Goal: Information Seeking & Learning: Understand process/instructions

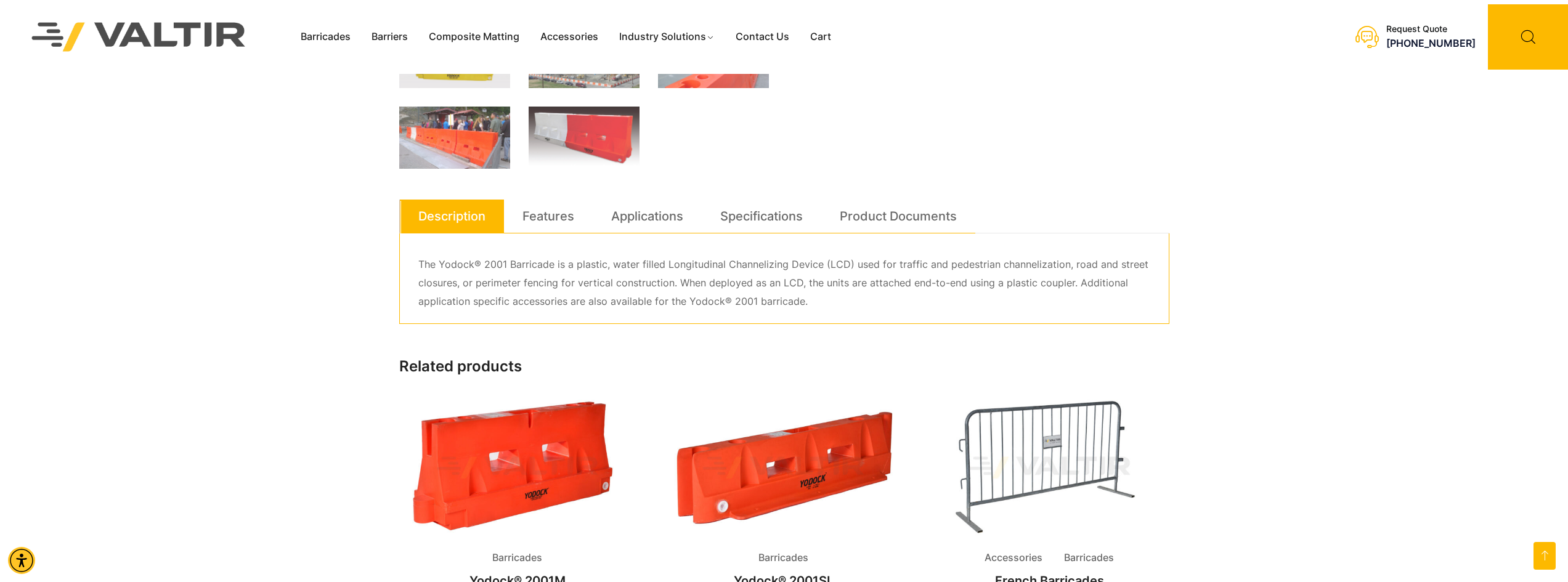
scroll to position [554, 0]
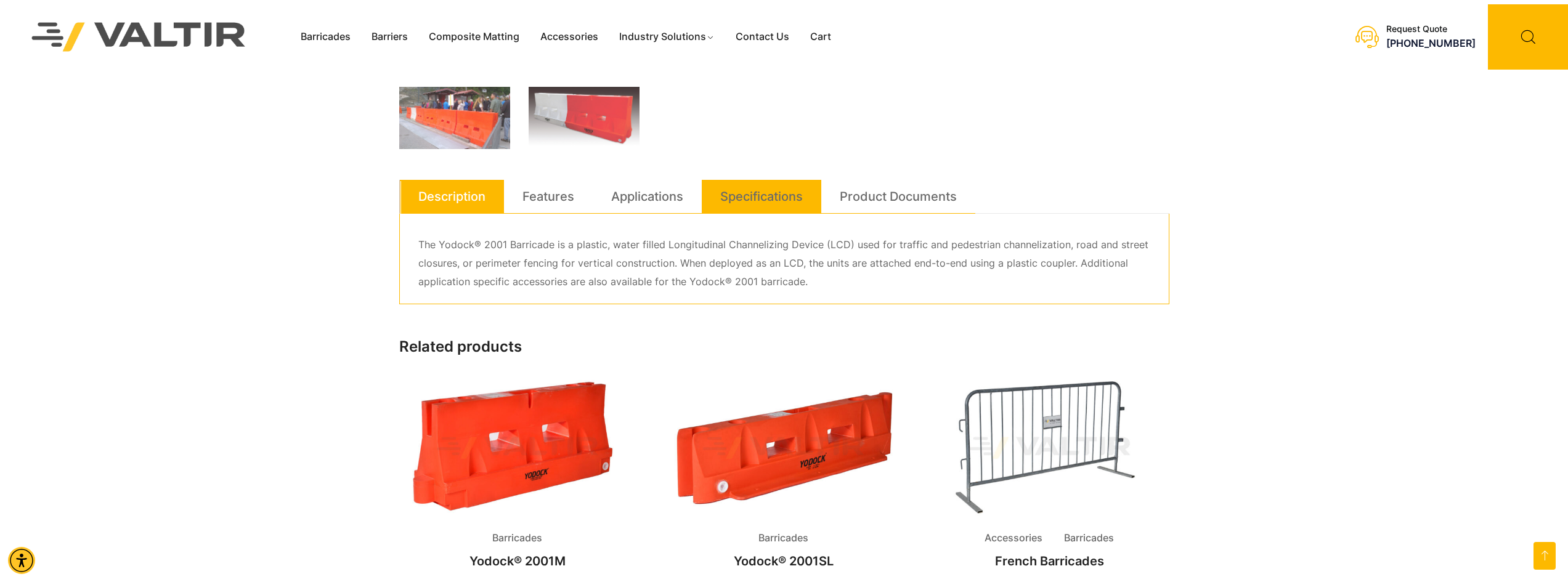
click at [745, 196] on link "Specifications" at bounding box center [761, 197] width 83 height 33
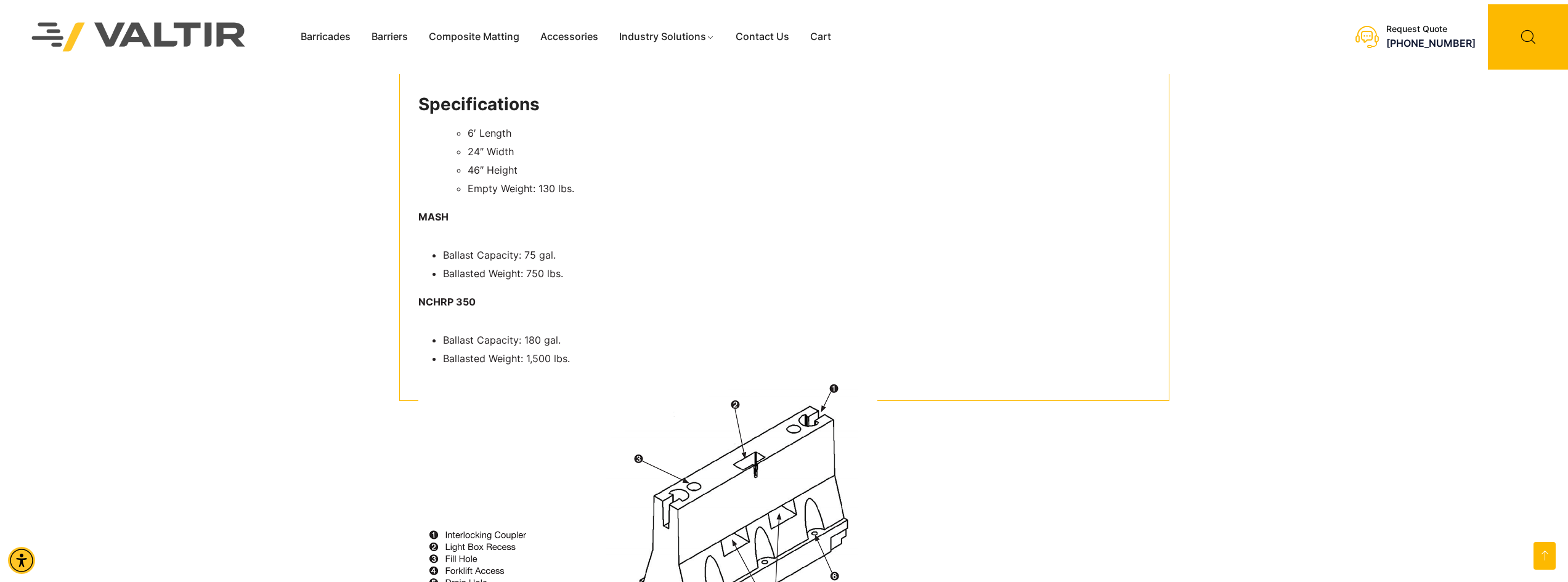
scroll to position [739, 0]
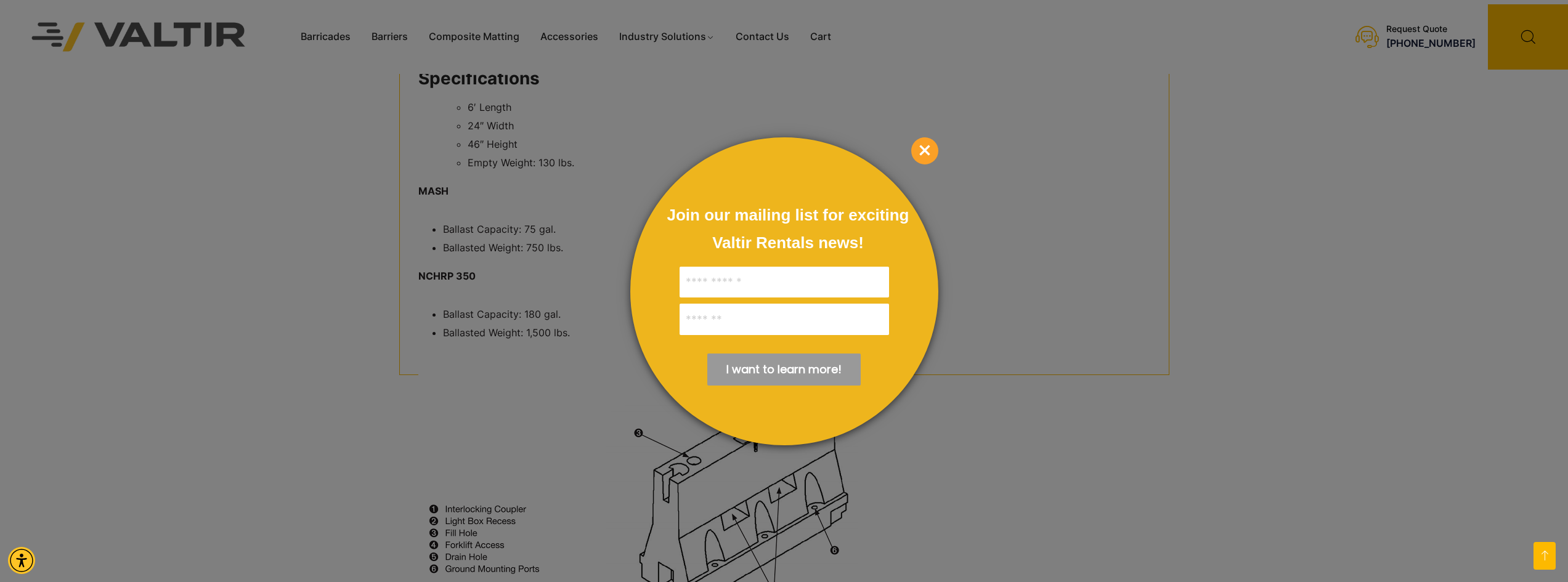
click at [925, 152] on span "×" at bounding box center [924, 151] width 27 height 27
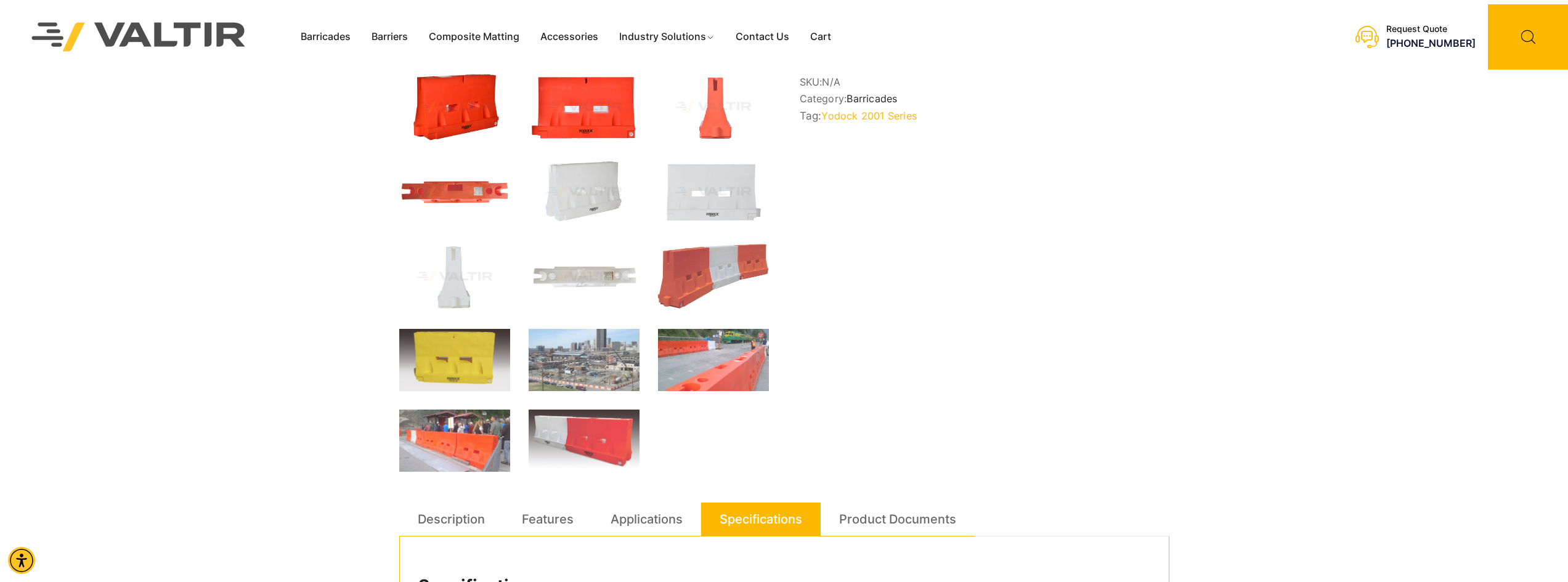
scroll to position [246, 0]
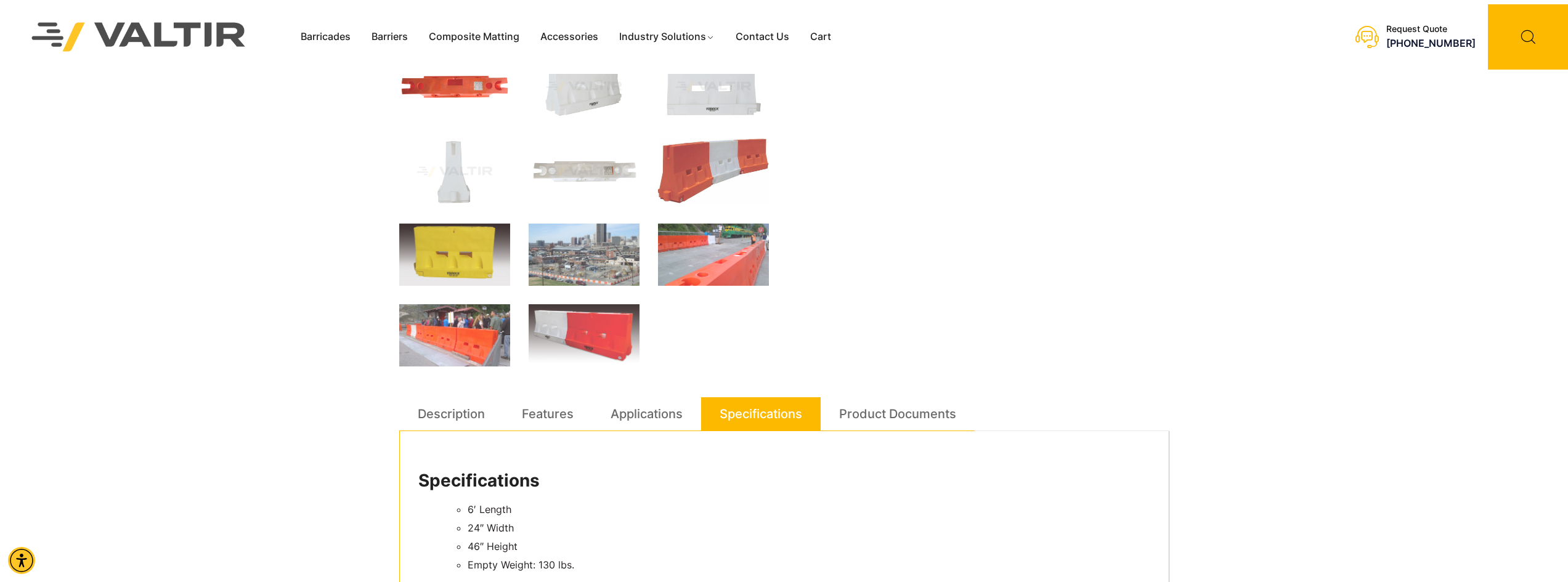
scroll to position [431, 0]
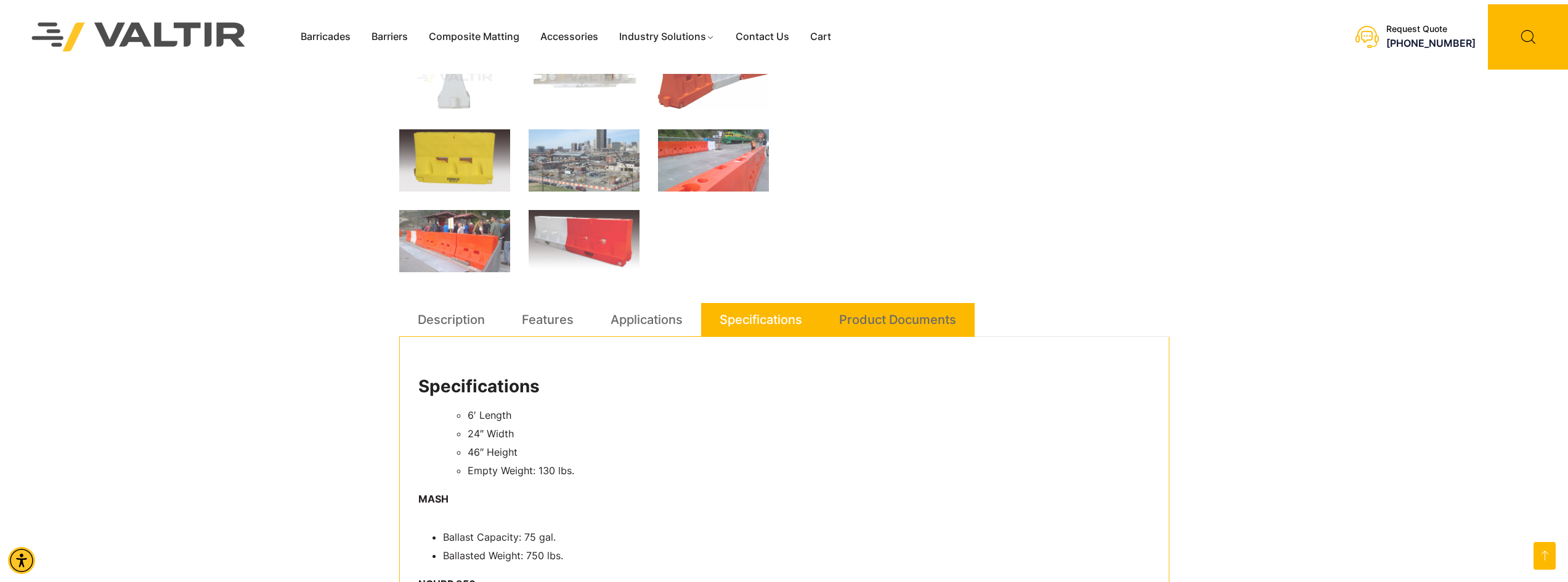
click at [871, 322] on link "Product Documents" at bounding box center [897, 320] width 117 height 33
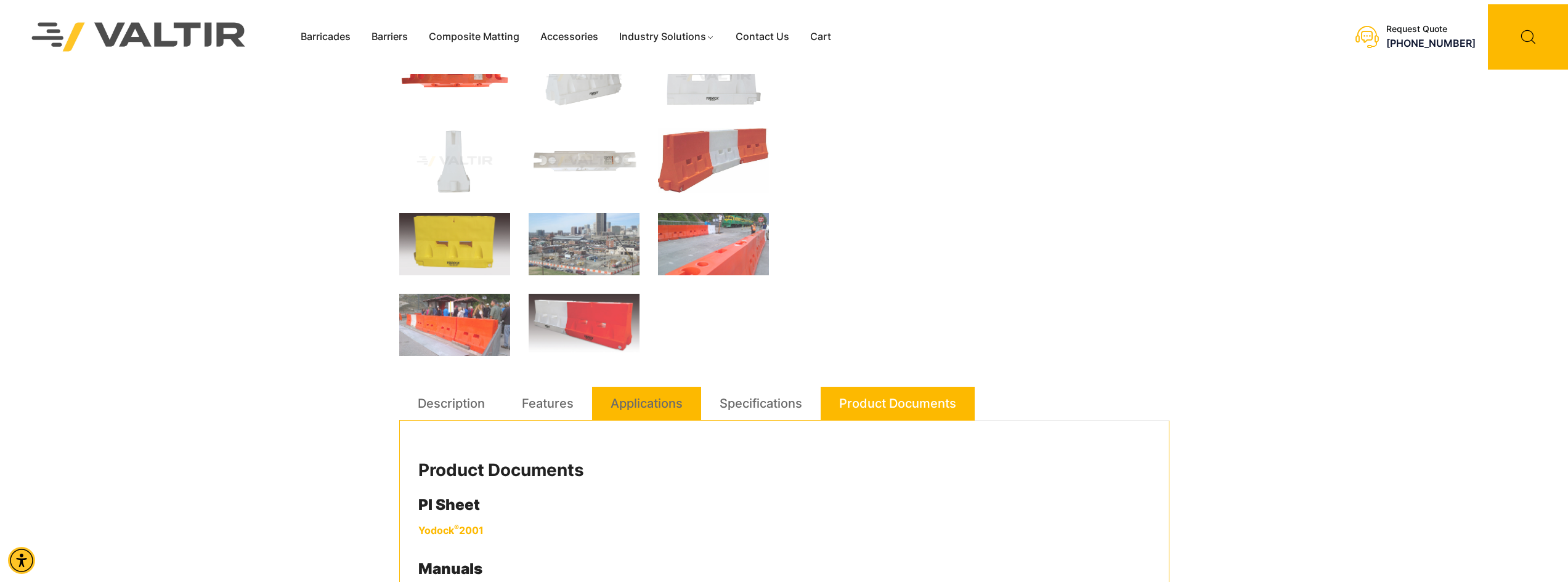
scroll to position [370, 0]
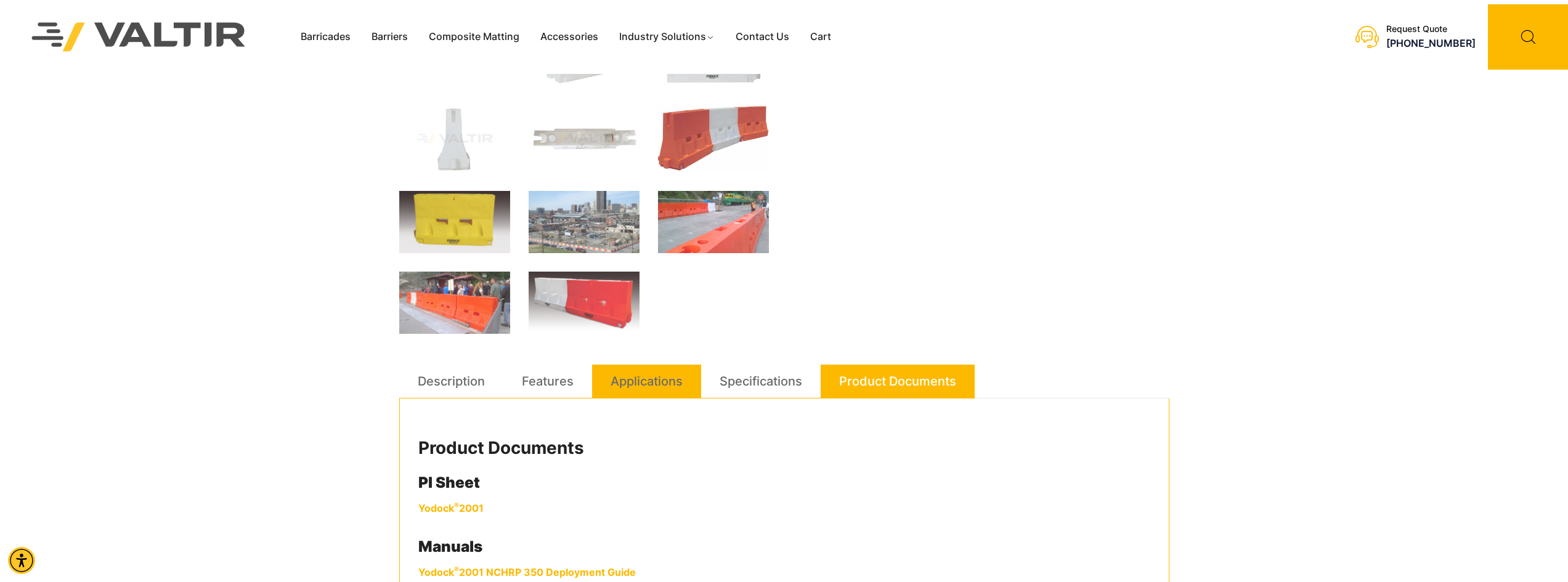
click at [627, 382] on link "Applications" at bounding box center [646, 382] width 72 height 33
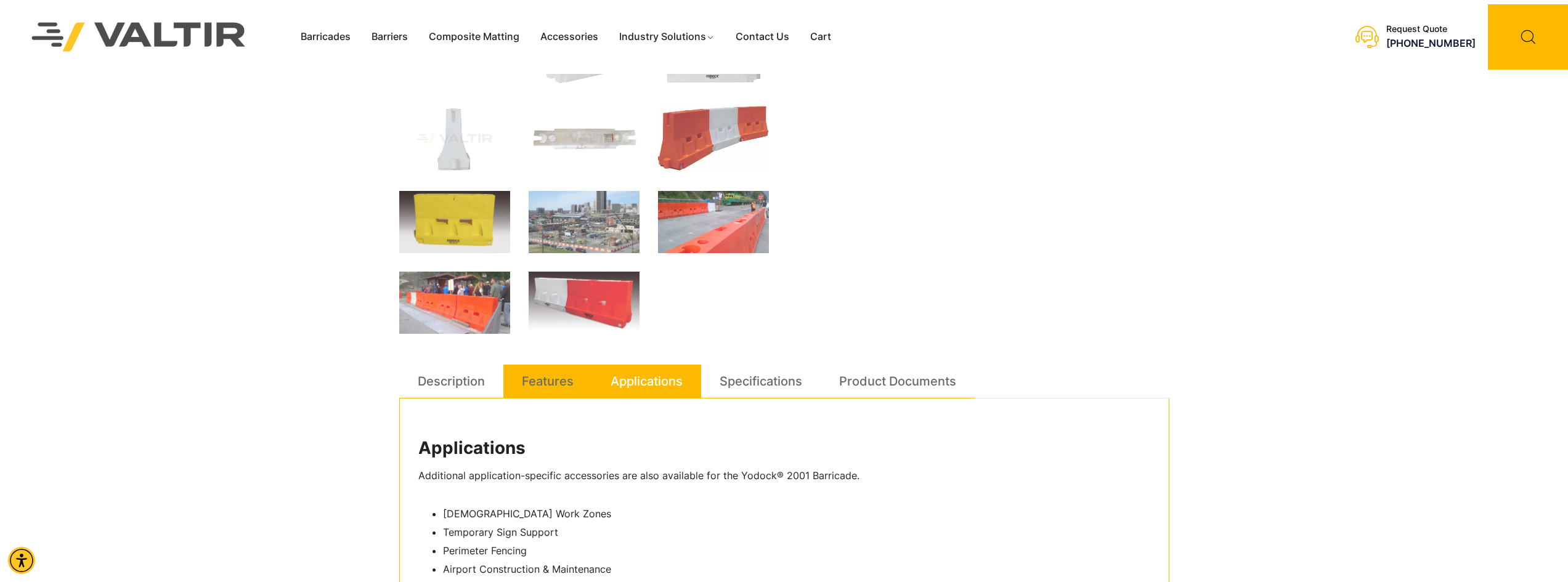
click at [536, 385] on link "Features" at bounding box center [548, 382] width 52 height 33
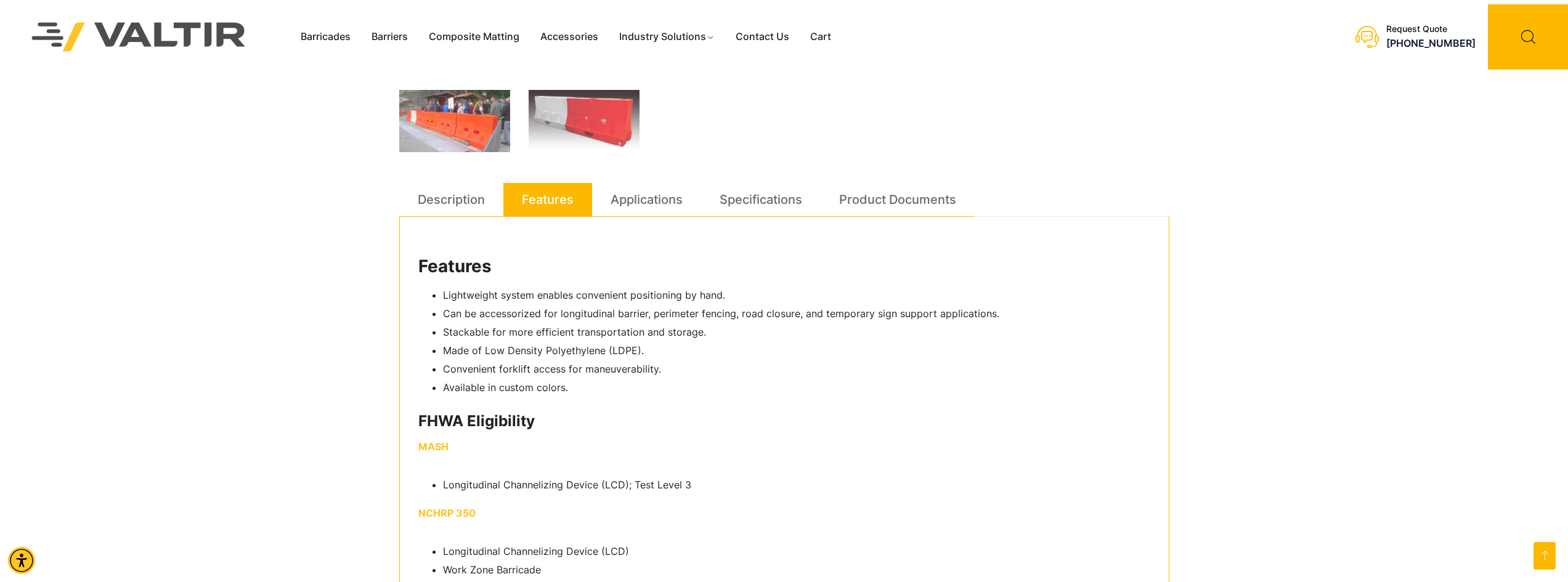
scroll to position [554, 0]
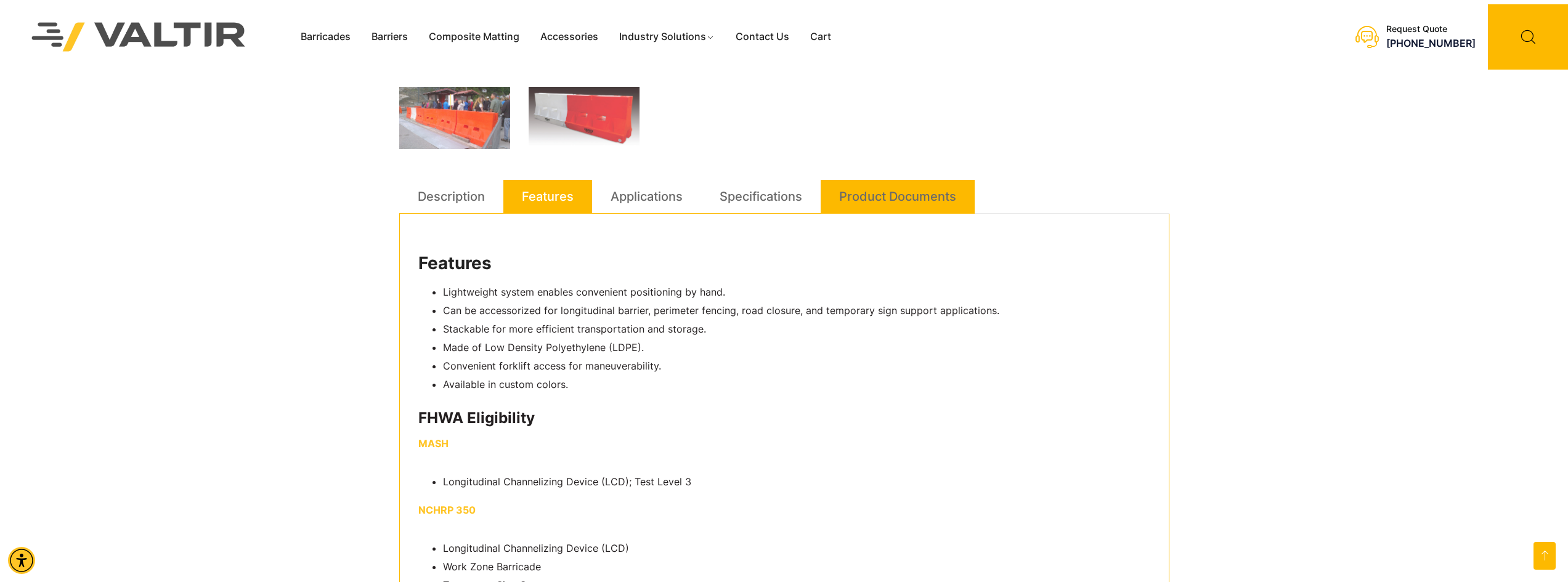
click at [878, 201] on link "Product Documents" at bounding box center [897, 197] width 117 height 33
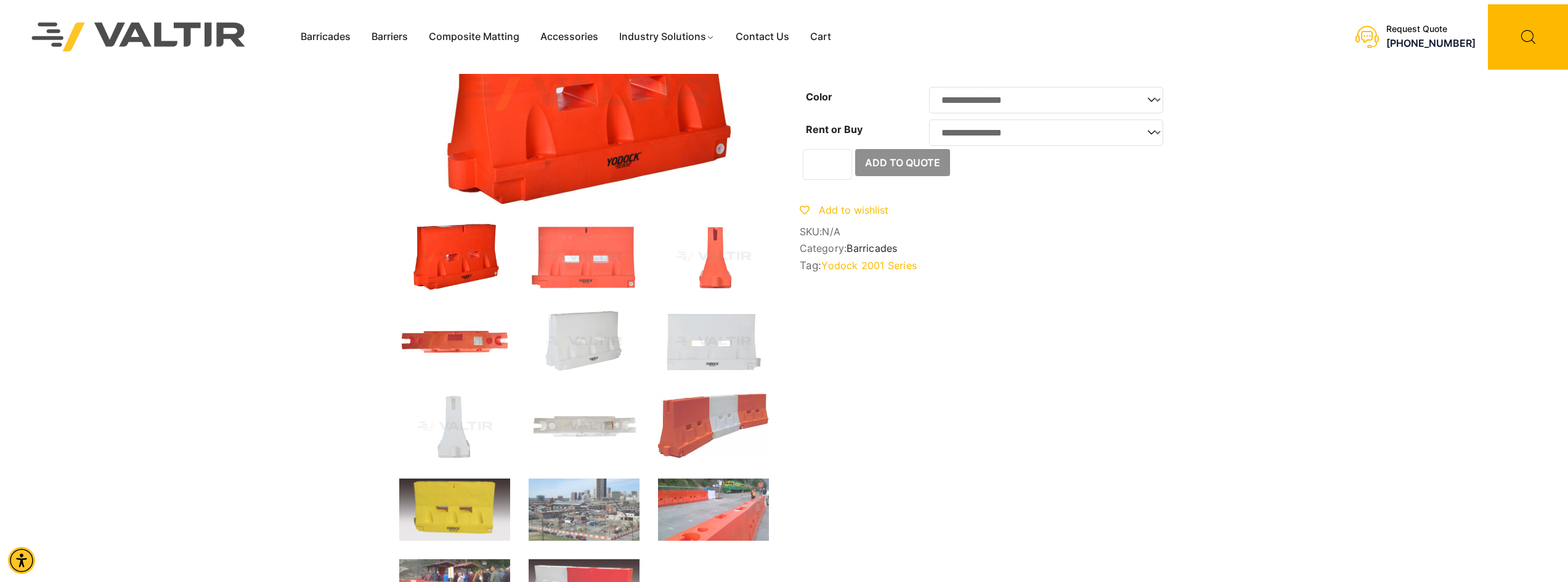
scroll to position [0, 0]
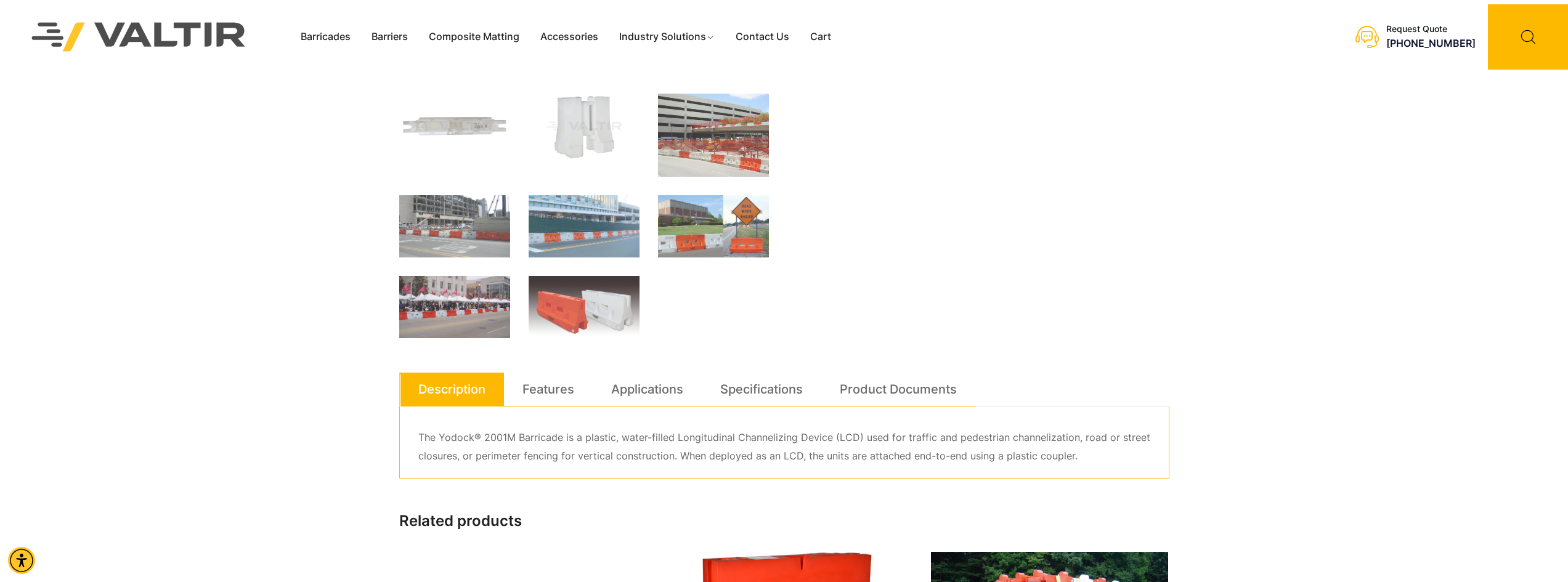
scroll to position [431, 0]
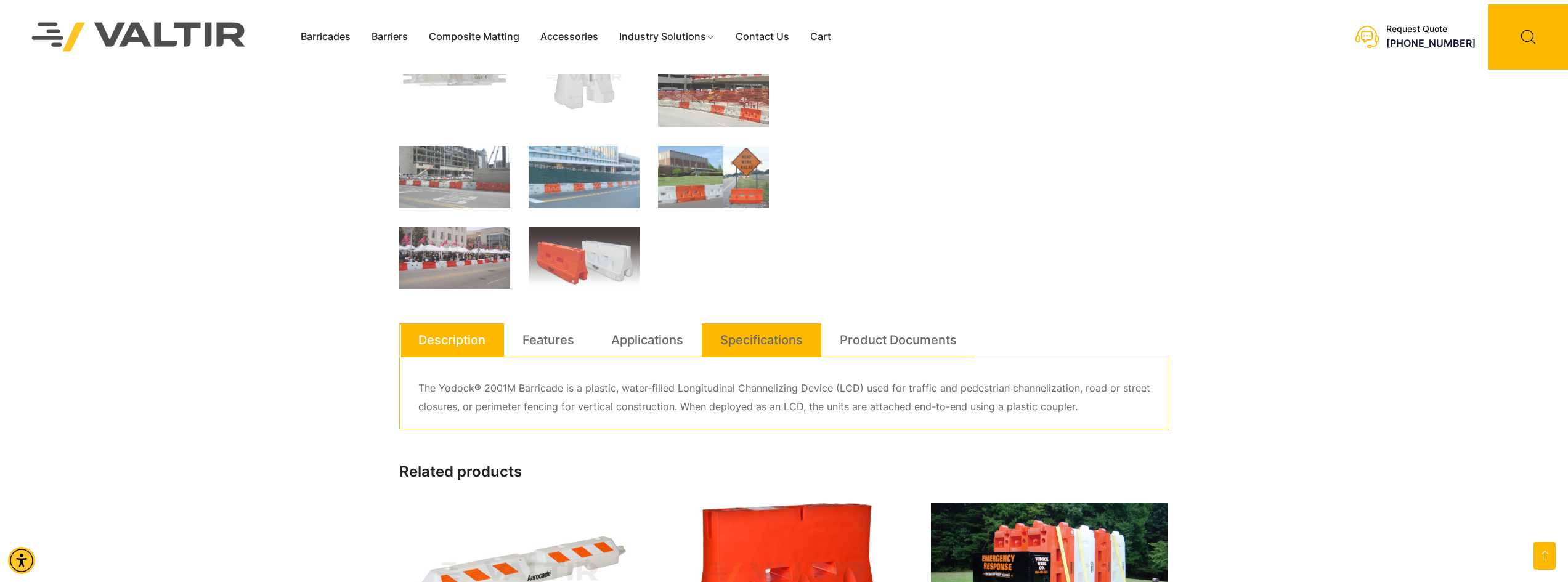
click at [775, 338] on link "Specifications" at bounding box center [761, 340] width 83 height 33
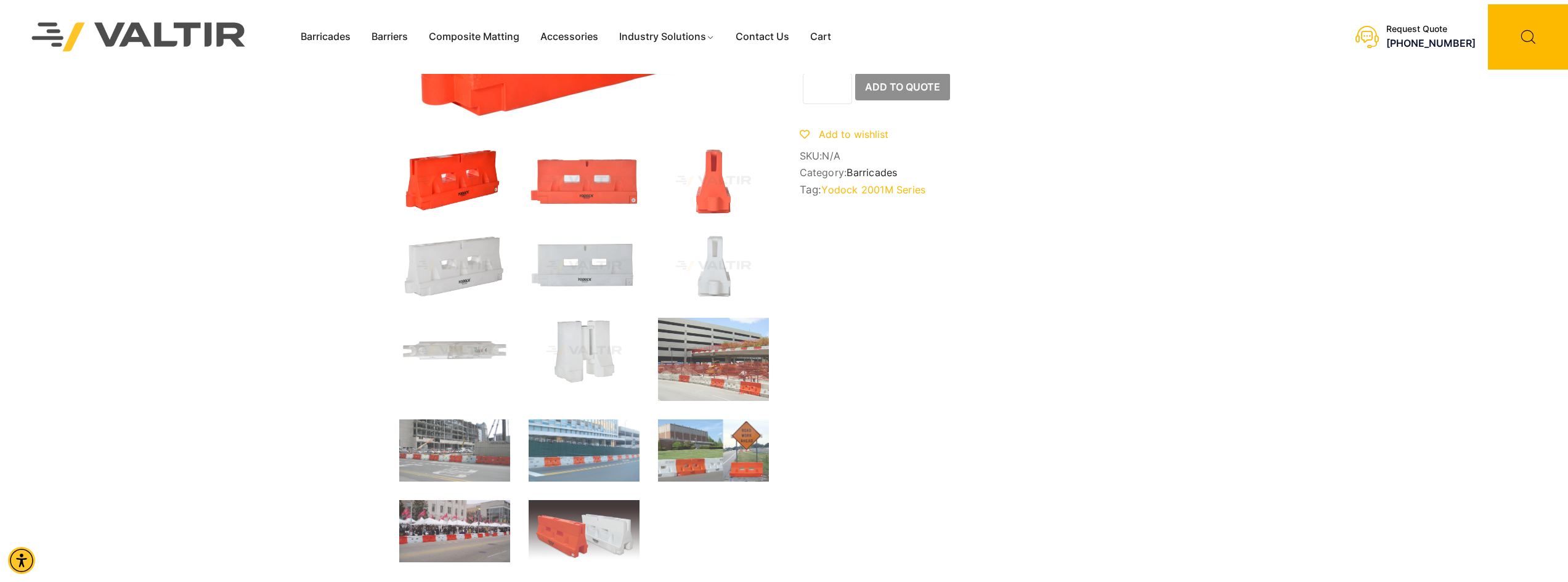
scroll to position [123, 0]
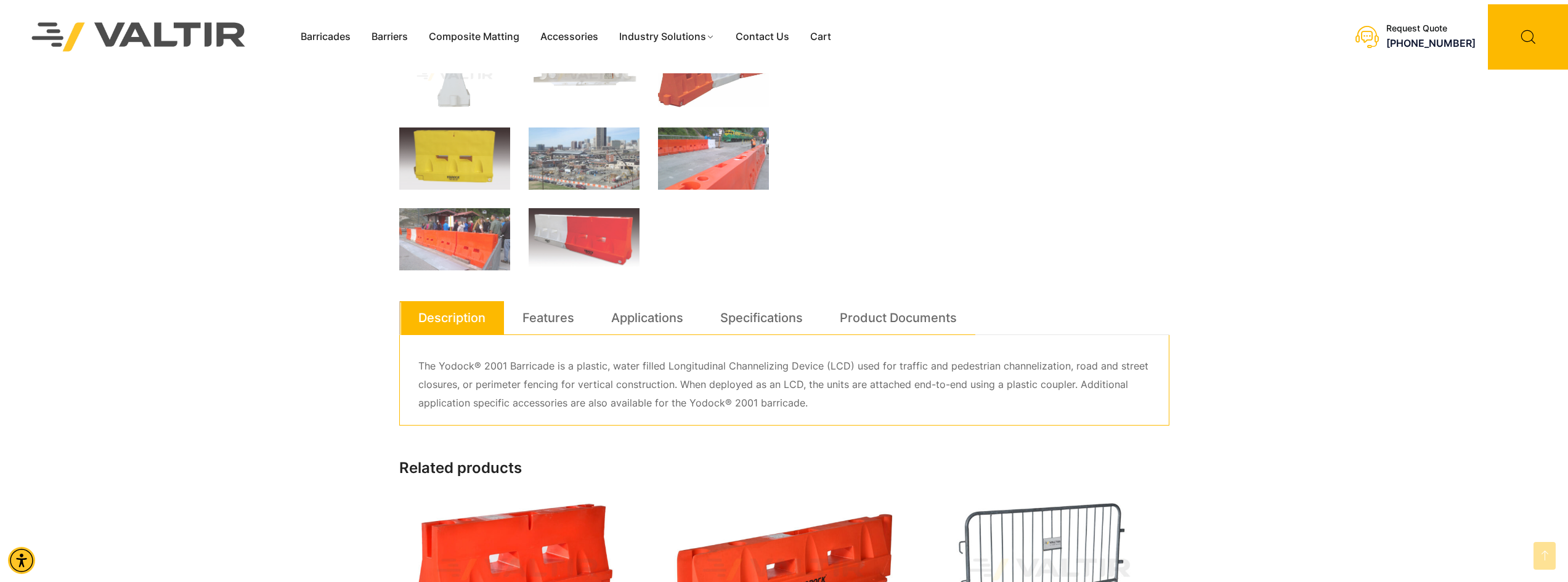
scroll to position [493, 0]
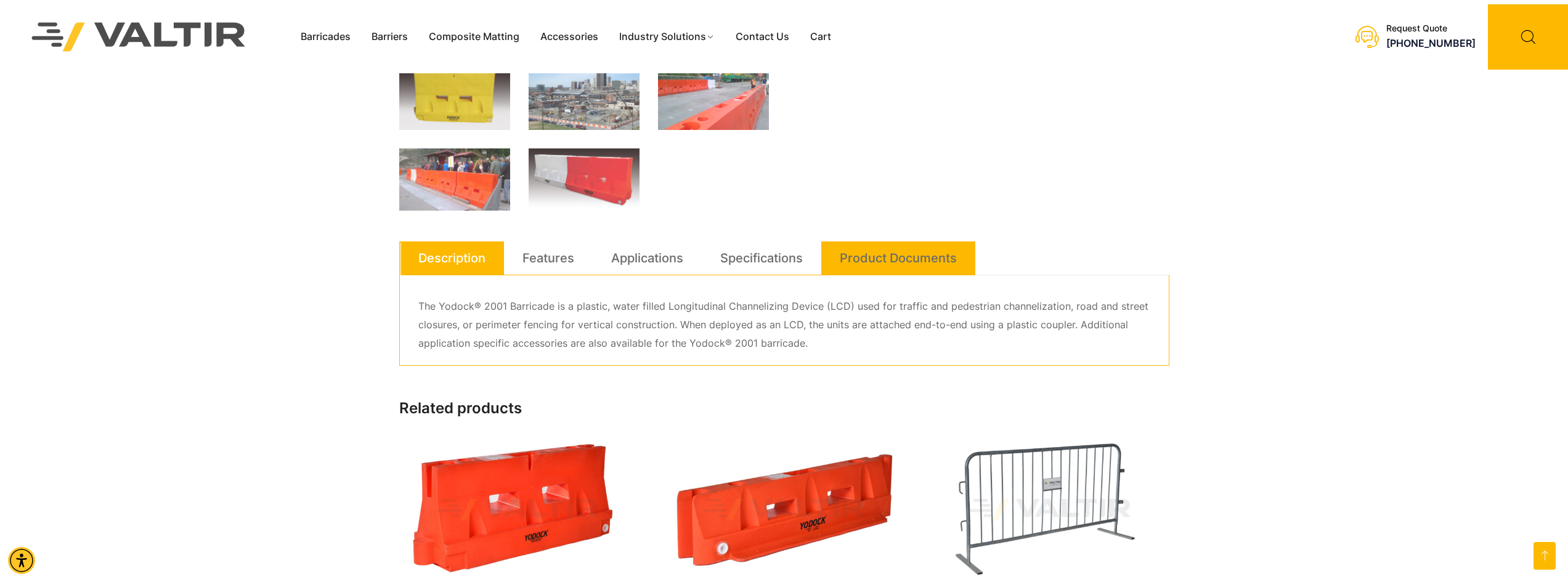
click at [883, 260] on link "Product Documents" at bounding box center [898, 258] width 117 height 33
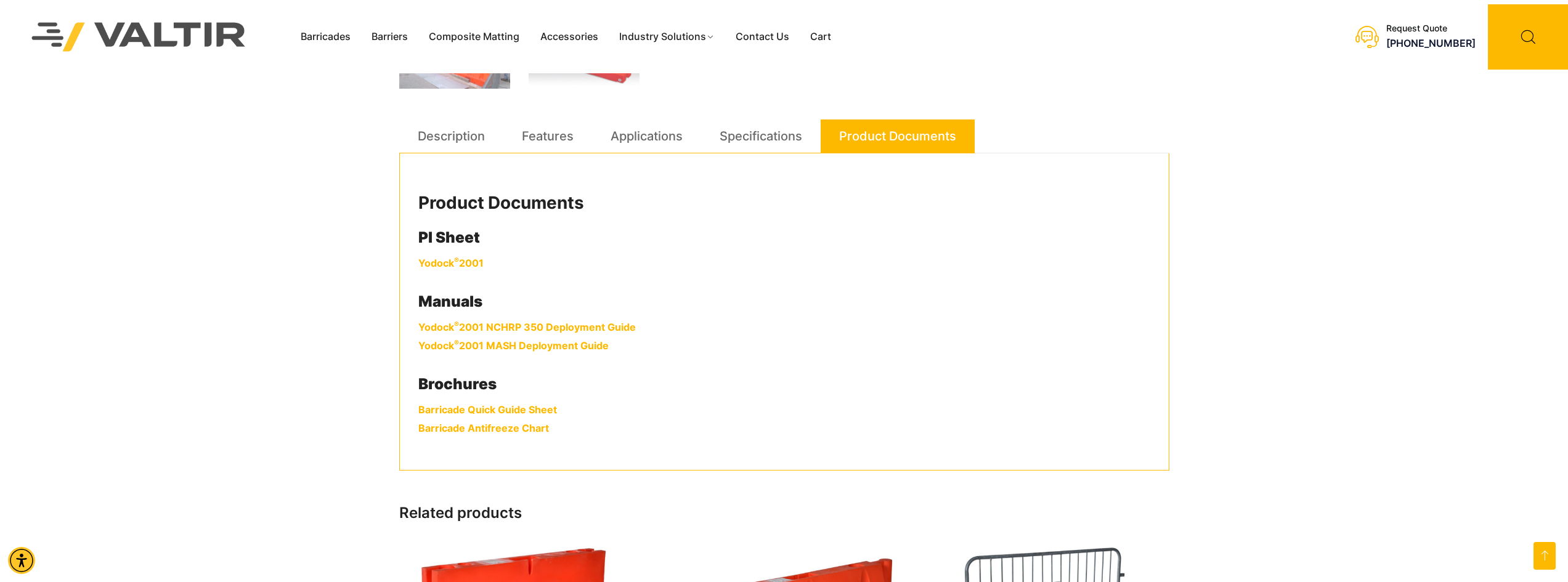
scroll to position [616, 0]
click at [443, 262] on link "Yodock ® 2001" at bounding box center [451, 261] width 65 height 13
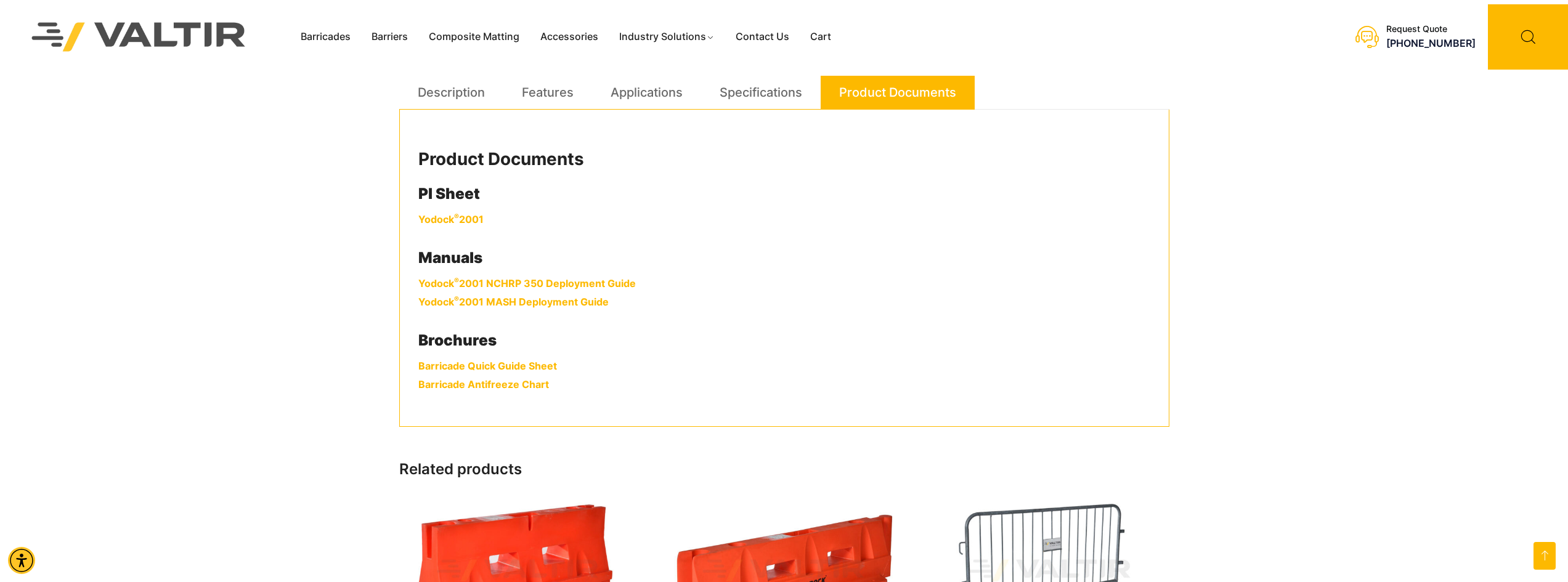
scroll to position [677, 0]
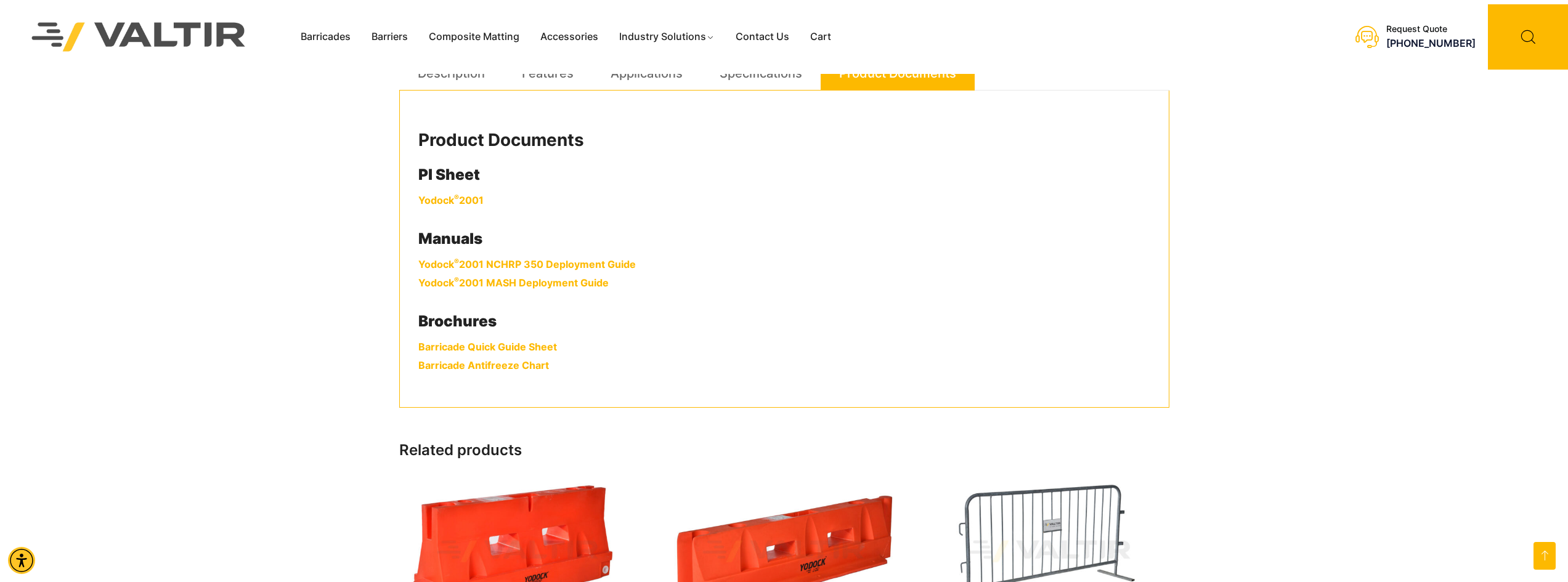
click at [548, 266] on link "Yodock ® 2001 NCHRP 350 Deployment Guide" at bounding box center [527, 264] width 218 height 13
click at [475, 348] on link "Barricade Quick Guide Sheet" at bounding box center [488, 347] width 139 height 13
click at [313, 99] on div "Barricades Barriers Composite Matting Accessories Industry Solutions Constructi…" at bounding box center [784, 45] width 1568 height 1445
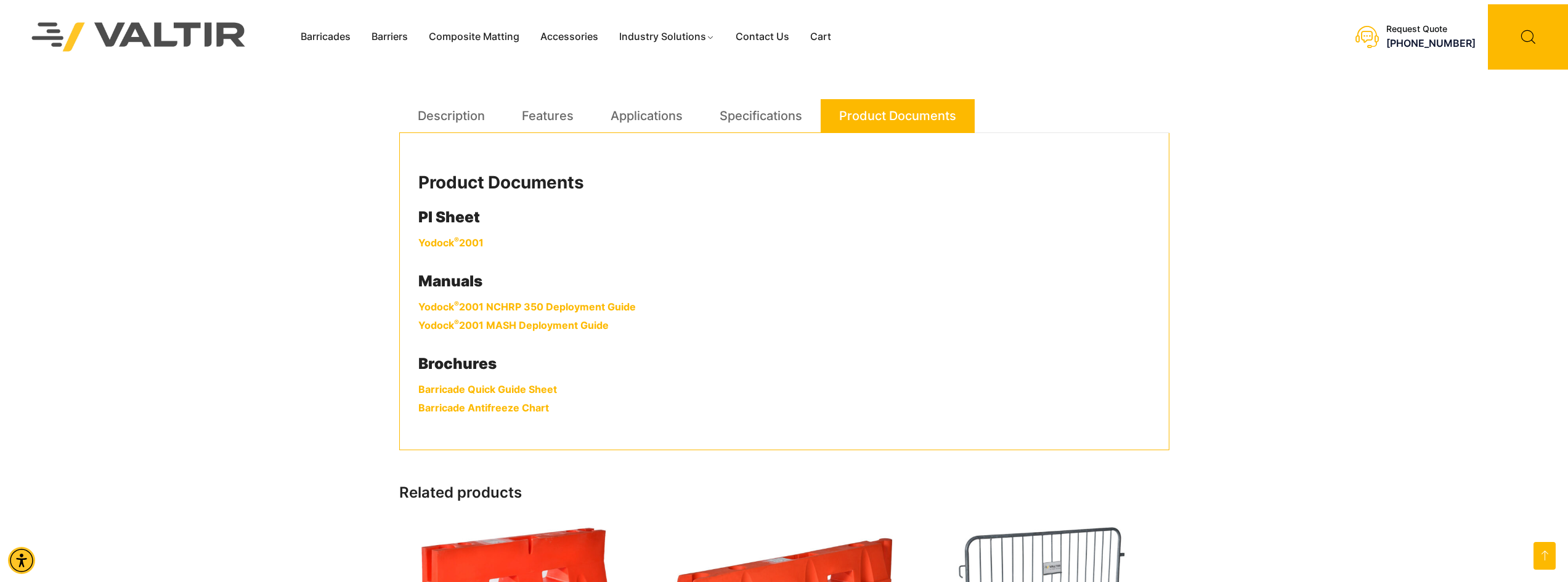
scroll to position [616, 0]
